Goal: Task Accomplishment & Management: Manage account settings

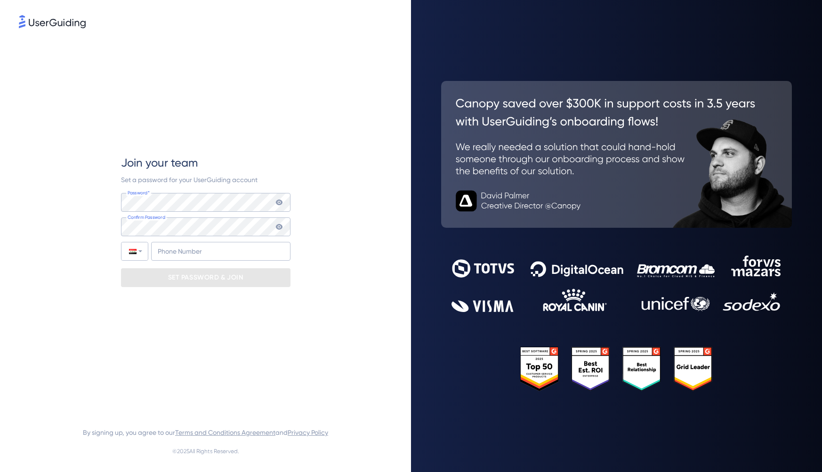
click at [278, 202] on icon at bounding box center [279, 203] width 8 height 8
click at [254, 319] on div "Join your team Set a password for your UserGuiding account Password* Your passw…" at bounding box center [206, 221] width 170 height 382
click at [322, 137] on div "Join your team Set a password for your UserGuiding account Password* Your passw…" at bounding box center [205, 221] width 373 height 382
click at [226, 288] on div "Join your team Set a password for your UserGuiding account Password* Your passw…" at bounding box center [206, 221] width 170 height 382
click at [217, 256] on input "+964" at bounding box center [220, 251] width 139 height 19
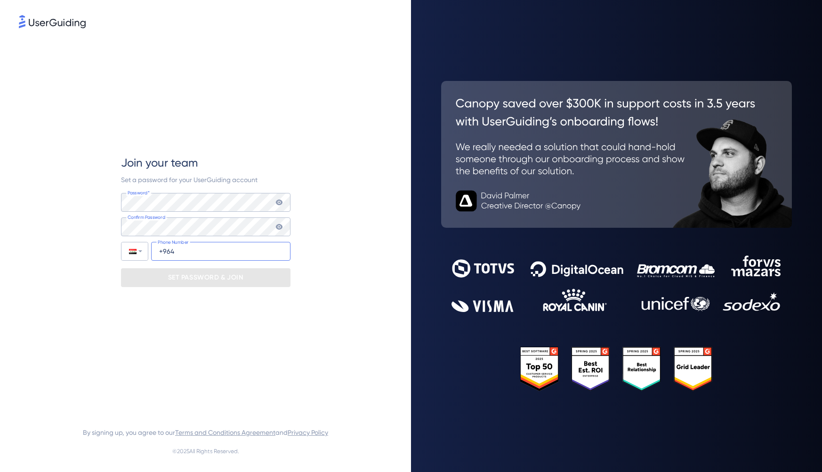
type input "[PHONE_NUMBER]"
click at [203, 283] on p "SET PASSWORD & JOIN" at bounding box center [205, 277] width 75 height 15
click at [197, 275] on p "SET PASSWORD & JOIN" at bounding box center [205, 277] width 75 height 15
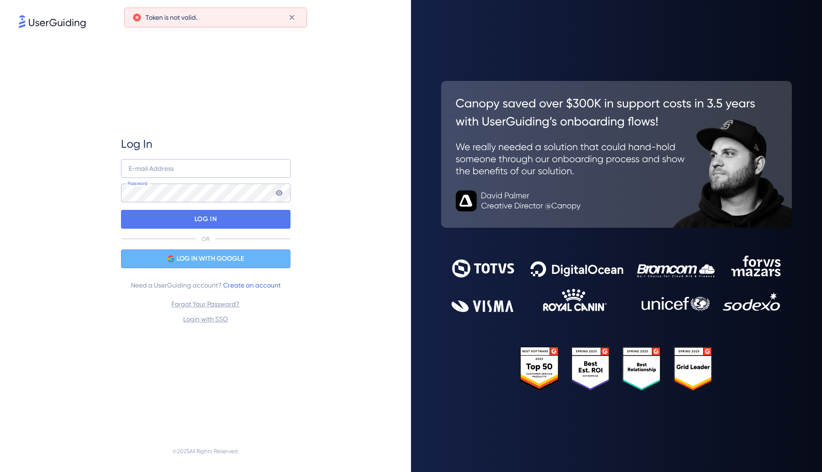
click at [202, 261] on span "LOG IN WITH GOOGLE" at bounding box center [210, 258] width 67 height 11
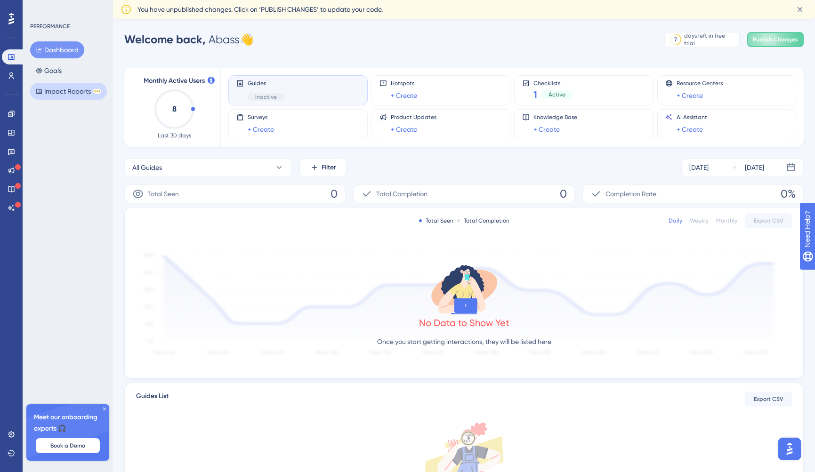
click at [67, 96] on button "Impact Reports BETA" at bounding box center [68, 91] width 77 height 17
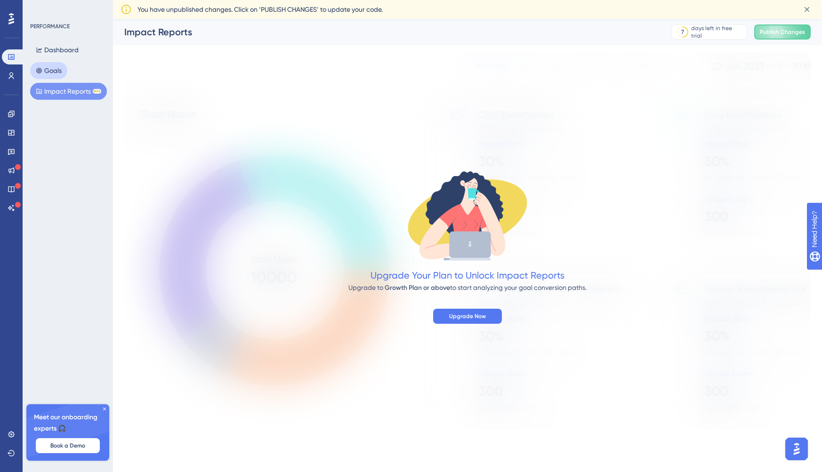
click at [49, 68] on button "Goals" at bounding box center [48, 70] width 37 height 17
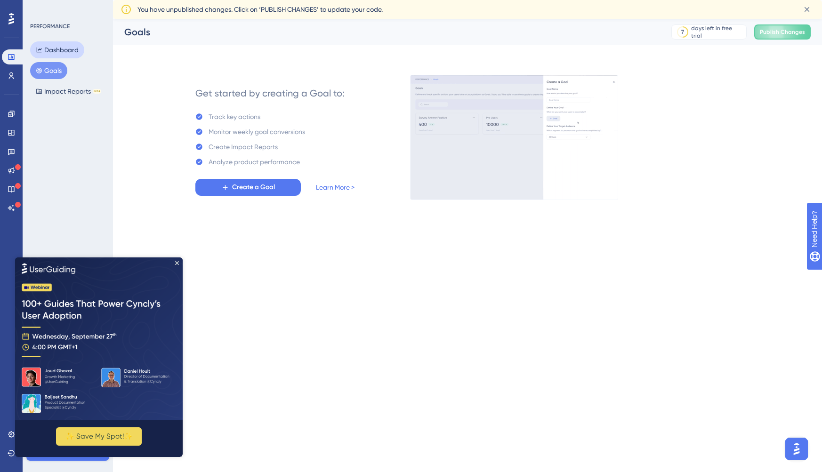
click at [61, 50] on button "Dashboard" at bounding box center [57, 49] width 54 height 17
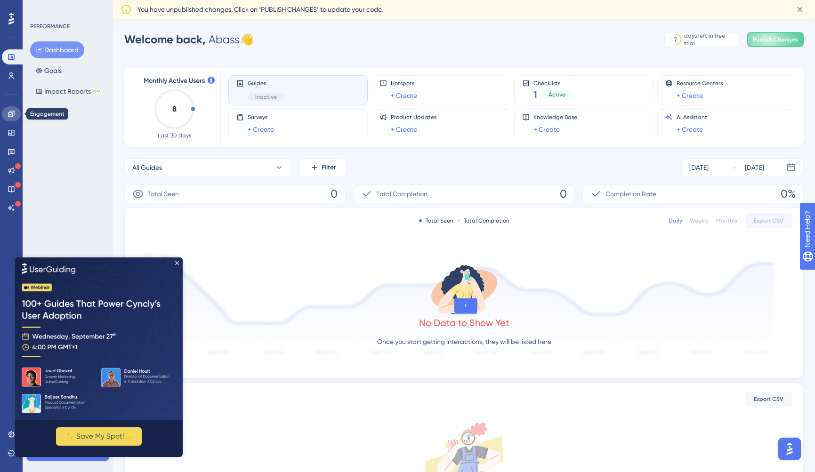
click at [12, 115] on icon at bounding box center [11, 114] width 6 height 6
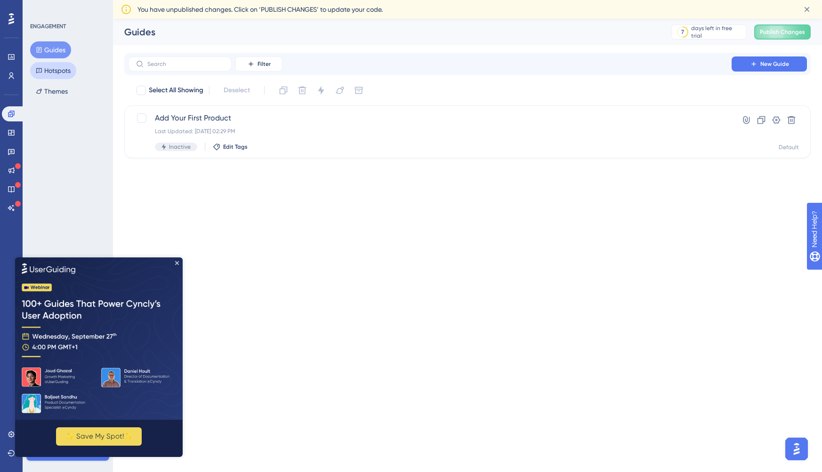
click at [49, 67] on button "Hotspots" at bounding box center [53, 70] width 46 height 17
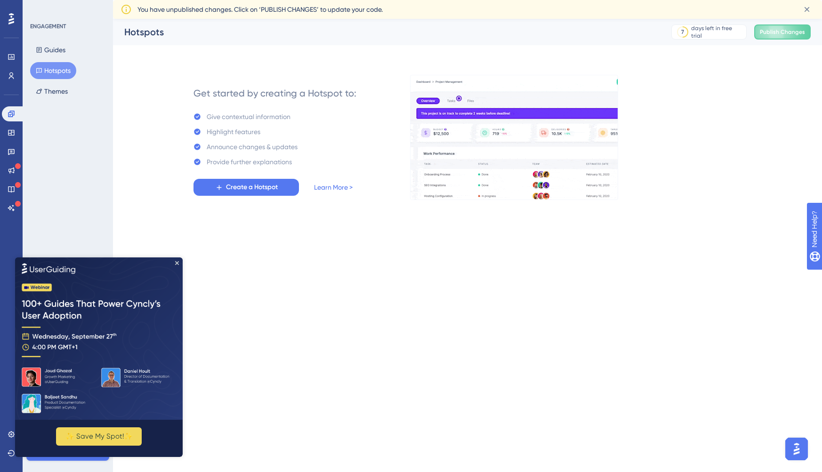
click at [175, 266] on img at bounding box center [99, 338] width 168 height 162
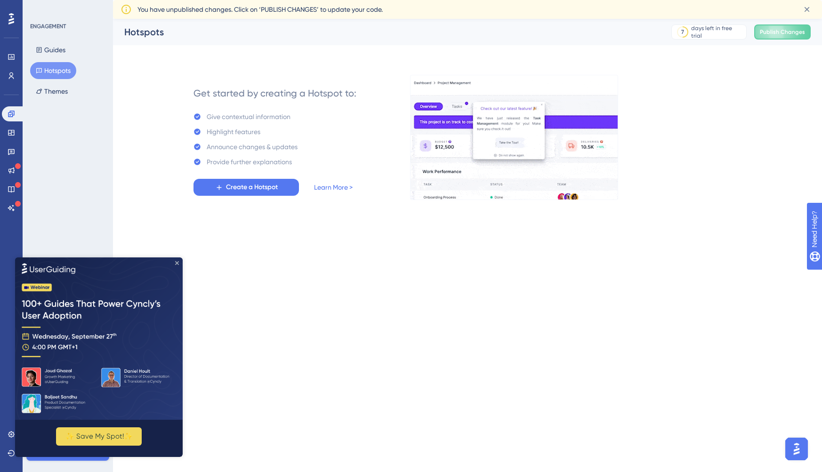
click at [177, 262] on icon "Close Preview" at bounding box center [177, 263] width 4 height 4
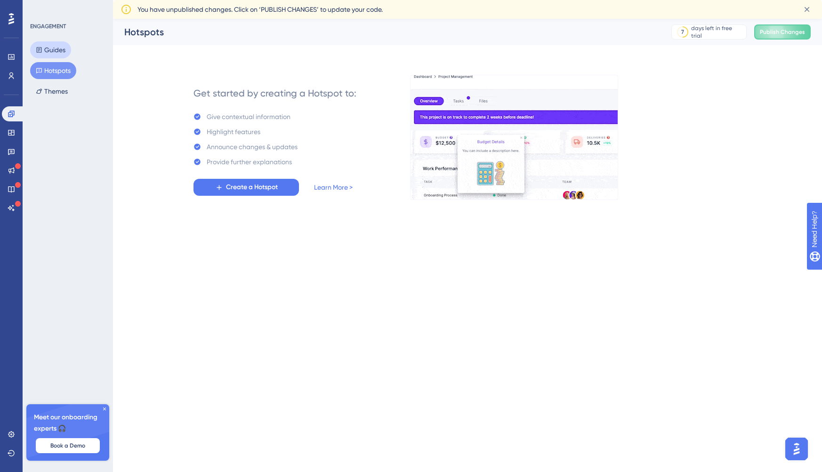
click at [53, 43] on button "Guides" at bounding box center [50, 49] width 41 height 17
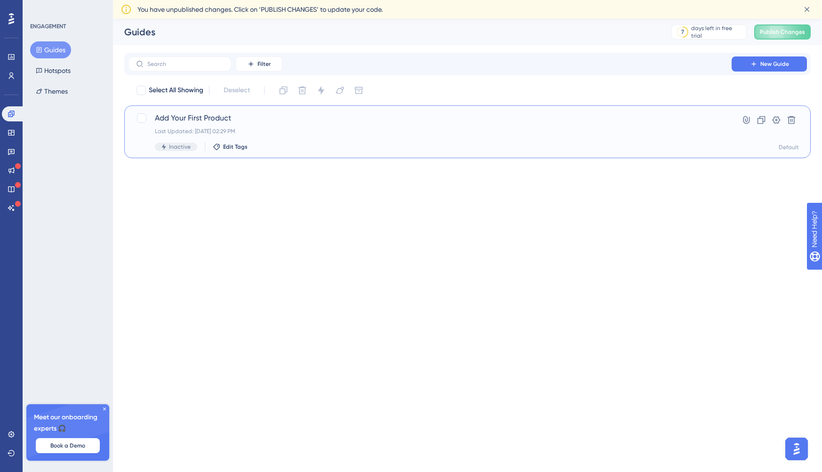
click at [343, 127] on div "Add Your First Product Last Updated: [DATE] 02:29 PM Inactive Edit Tags" at bounding box center [430, 132] width 550 height 39
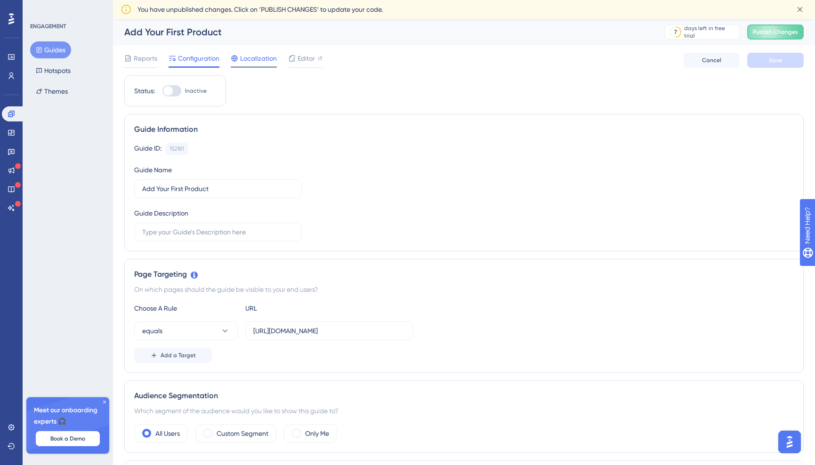
click at [259, 61] on span "Localization" at bounding box center [258, 58] width 37 height 11
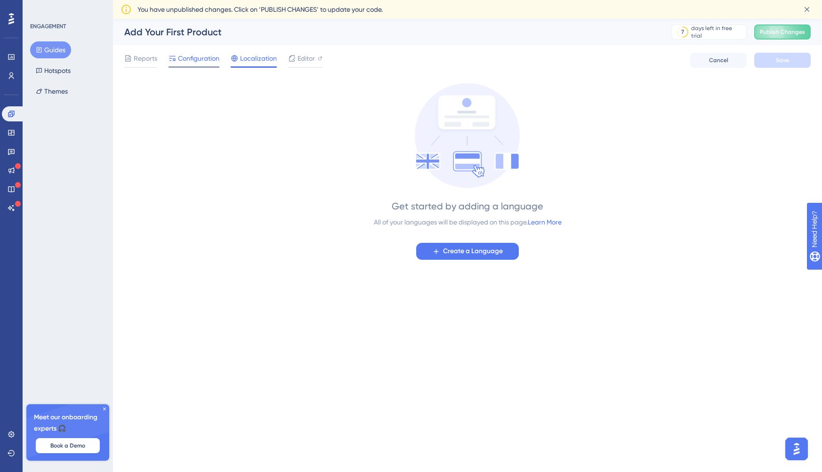
click at [202, 57] on span "Configuration" at bounding box center [198, 58] width 41 height 11
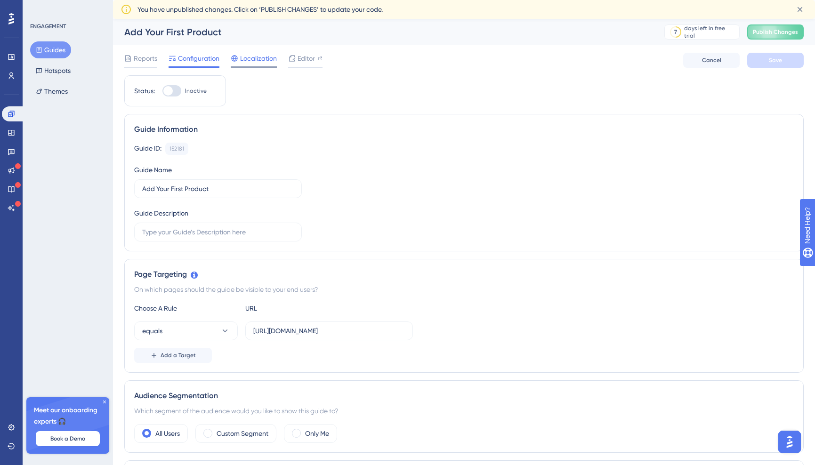
click at [263, 54] on span "Localization" at bounding box center [258, 58] width 37 height 11
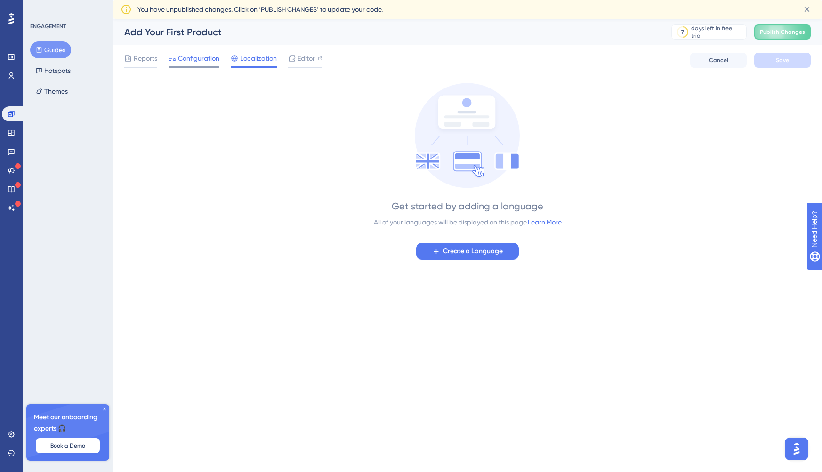
click at [208, 58] on span "Configuration" at bounding box center [198, 58] width 41 height 11
